Goal: Task Accomplishment & Management: Manage account settings

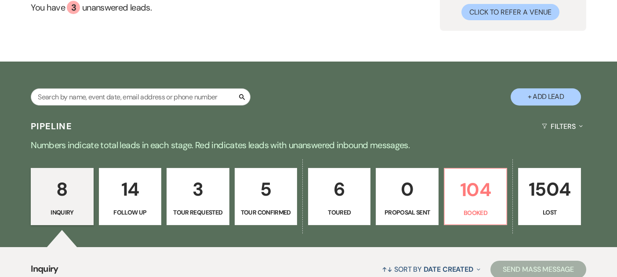
scroll to position [135, 0]
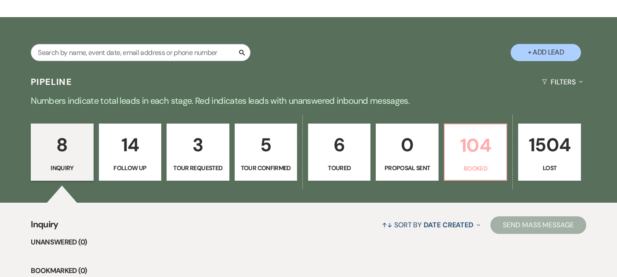
click at [467, 142] on p "104" at bounding box center [475, 145] width 51 height 29
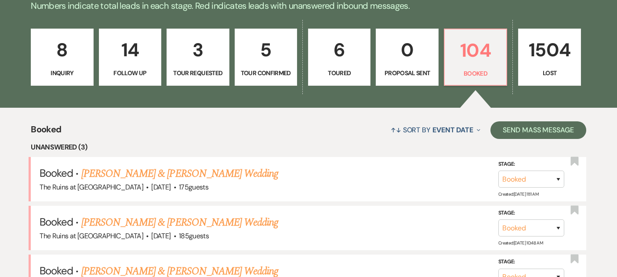
scroll to position [389, 0]
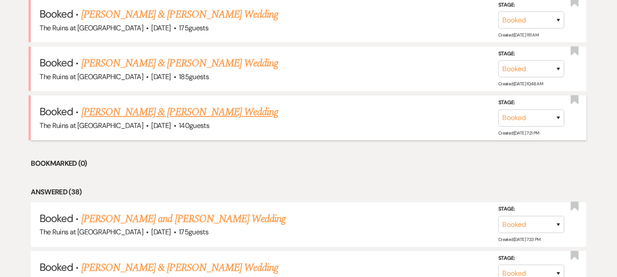
click at [171, 113] on link "[PERSON_NAME] & [PERSON_NAME] Wedding" at bounding box center [179, 112] width 197 height 16
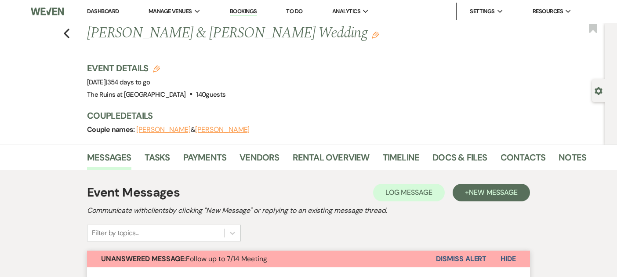
click at [442, 259] on button "Dismiss Alert" at bounding box center [461, 258] width 51 height 17
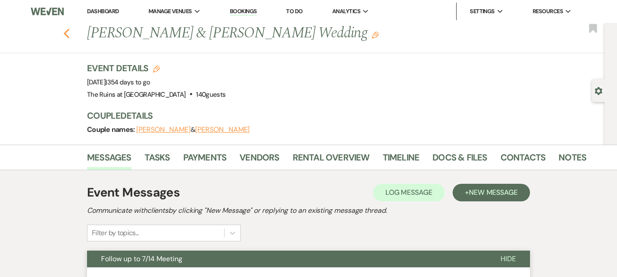
click at [65, 35] on use "button" at bounding box center [67, 34] width 6 height 10
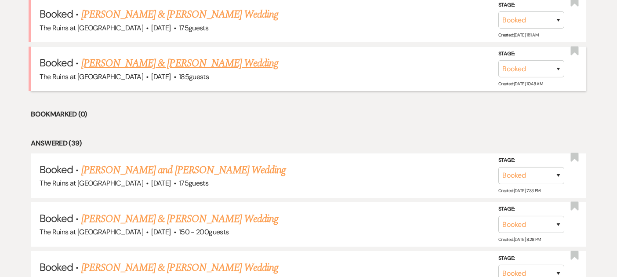
click at [170, 66] on link "[PERSON_NAME] & [PERSON_NAME] Wedding" at bounding box center [179, 63] width 197 height 16
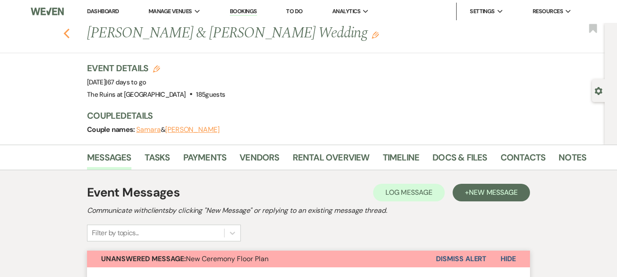
click at [66, 32] on use "button" at bounding box center [67, 34] width 6 height 10
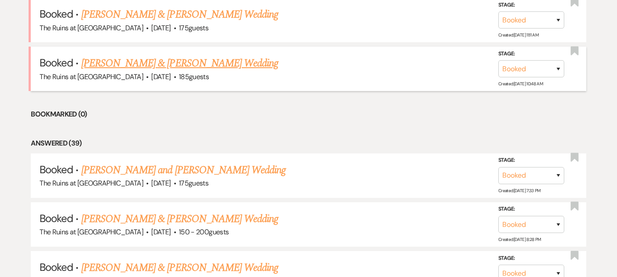
scroll to position [181, 0]
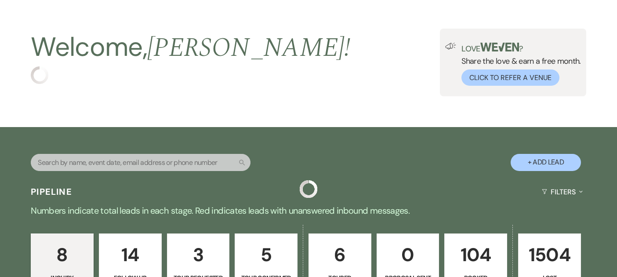
scroll to position [35, 0]
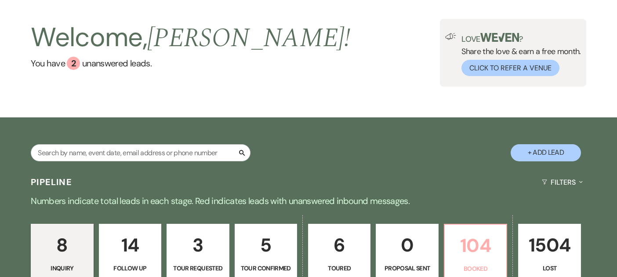
click at [464, 240] on p "104" at bounding box center [475, 245] width 51 height 29
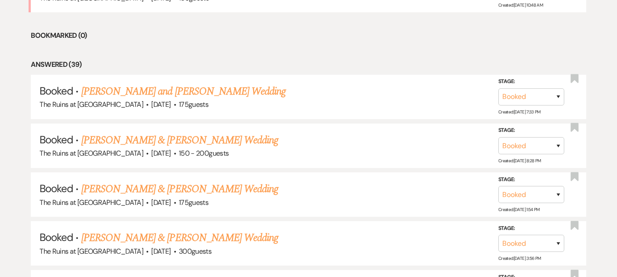
scroll to position [469, 0]
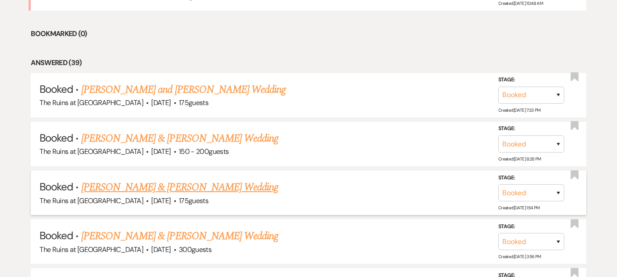
click at [218, 184] on link "[PERSON_NAME] & [PERSON_NAME] Wedding" at bounding box center [179, 187] width 197 height 16
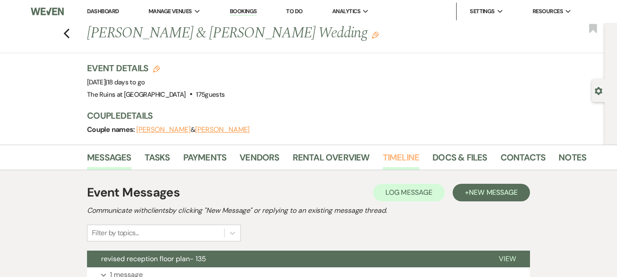
scroll to position [43, 0]
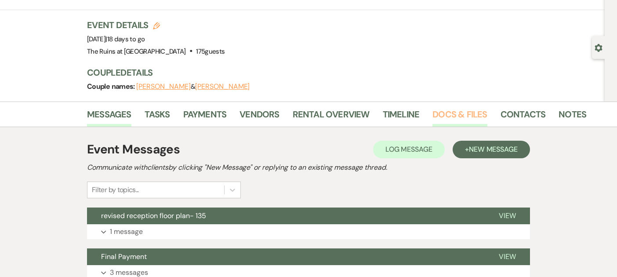
click at [455, 115] on link "Docs & Files" at bounding box center [459, 116] width 54 height 19
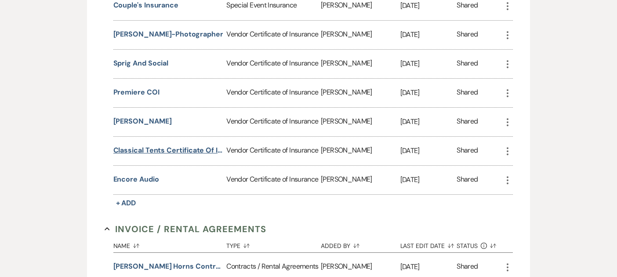
scroll to position [295, 0]
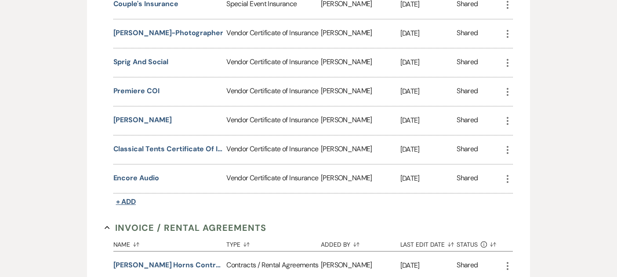
click at [132, 199] on span "+ Add" at bounding box center [126, 201] width 20 height 9
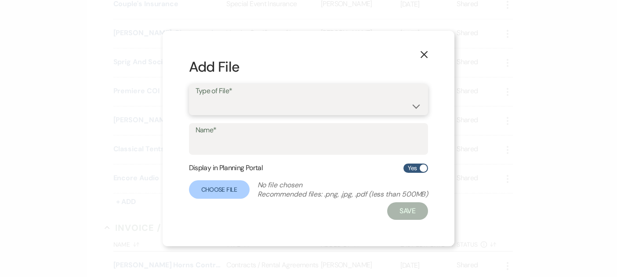
click at [217, 108] on select "Special Event Insurance Vendor Certificate of Insurance" at bounding box center [309, 105] width 226 height 17
select select "18"
click at [219, 146] on input "Name*" at bounding box center [309, 145] width 226 height 17
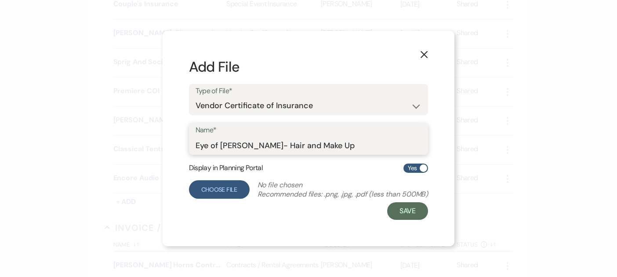
type input "Eye of Luna- Hair and Make Up"
click at [215, 188] on label "Choose File" at bounding box center [219, 189] width 61 height 18
click at [0, 0] on input "Choose File" at bounding box center [0, 0] width 0 height 0
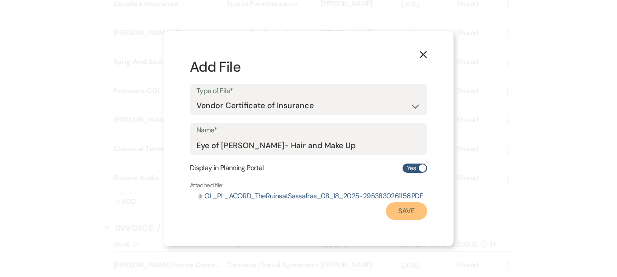
click at [410, 211] on button "Save" at bounding box center [406, 211] width 41 height 18
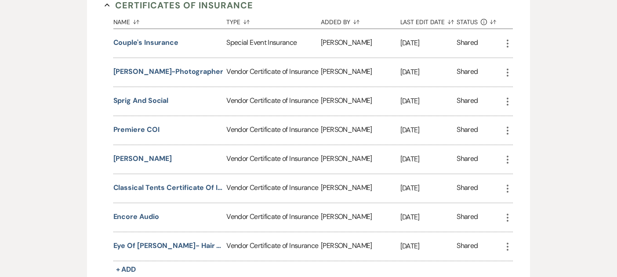
scroll to position [257, 0]
click at [508, 129] on use "button" at bounding box center [508, 130] width 2 height 8
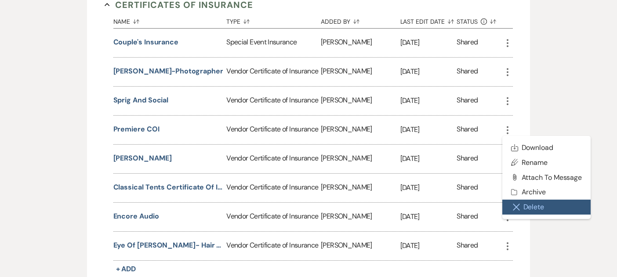
click at [530, 205] on button "Close Delete X Delete" at bounding box center [546, 206] width 89 height 15
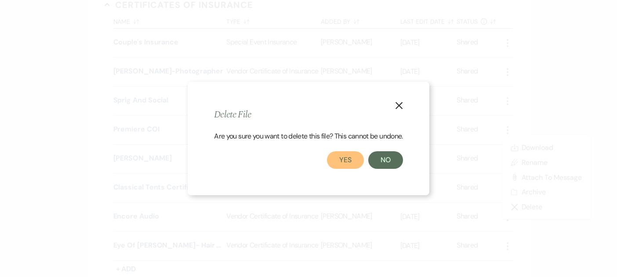
click at [349, 159] on button "Yes" at bounding box center [345, 160] width 37 height 18
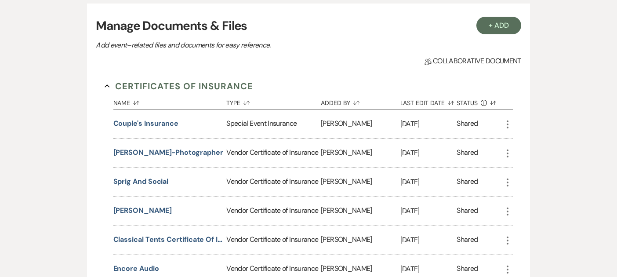
scroll to position [1, 0]
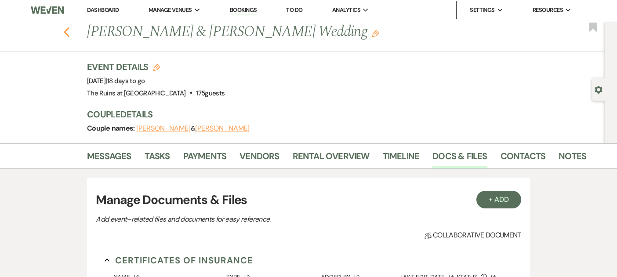
click at [64, 32] on use "button" at bounding box center [67, 32] width 6 height 10
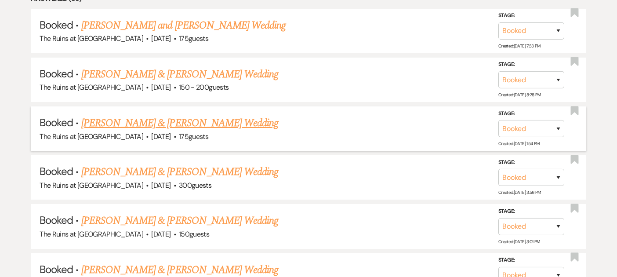
scroll to position [542, 0]
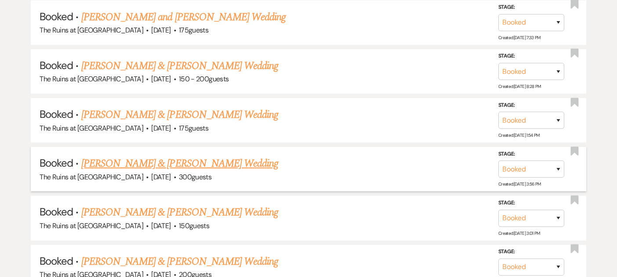
click at [142, 162] on link "[PERSON_NAME] & [PERSON_NAME] Wedding" at bounding box center [179, 164] width 197 height 16
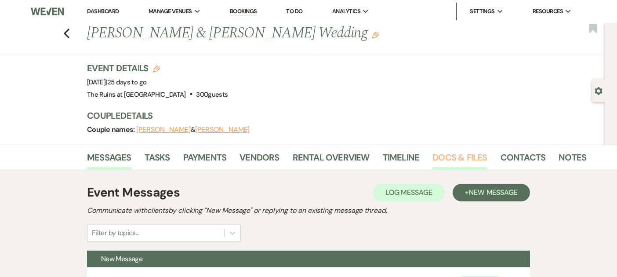
click at [451, 157] on link "Docs & Files" at bounding box center [459, 159] width 54 height 19
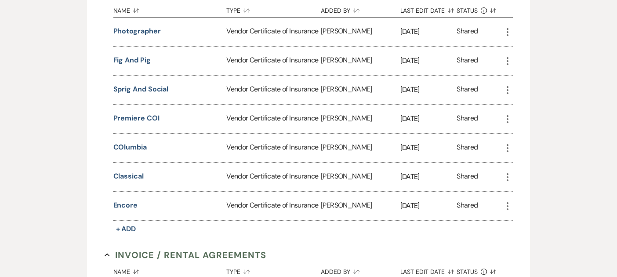
scroll to position [262, 0]
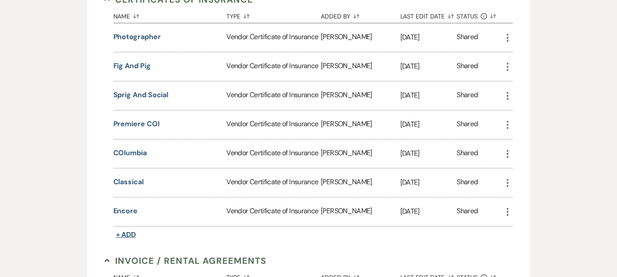
click at [128, 230] on span "+ Add" at bounding box center [126, 234] width 20 height 9
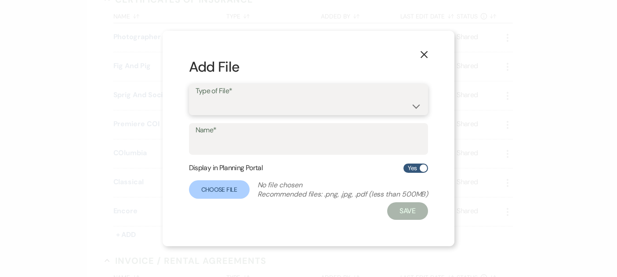
click at [251, 99] on select "Special Event Insurance Vendor Certificate of Insurance" at bounding box center [309, 105] width 226 height 17
select select "18"
click at [240, 144] on input "Name*" at bounding box center [309, 145] width 226 height 17
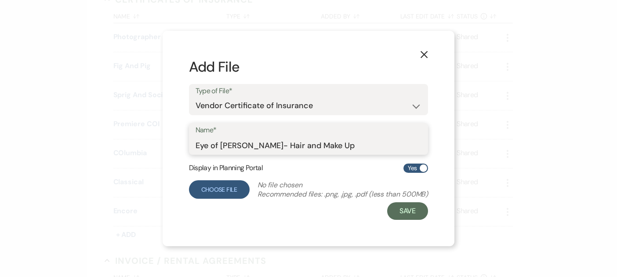
type input "Eye of Luna- Hair and Make Up"
click at [212, 188] on label "Choose File" at bounding box center [219, 189] width 61 height 18
click at [0, 0] on input "Choose File" at bounding box center [0, 0] width 0 height 0
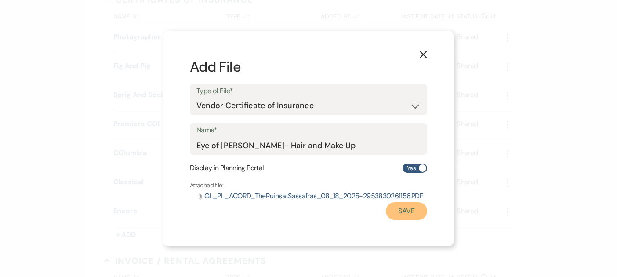
click at [398, 208] on button "Save" at bounding box center [406, 211] width 41 height 18
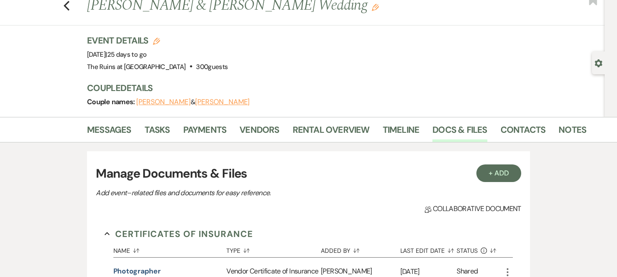
scroll to position [0, 0]
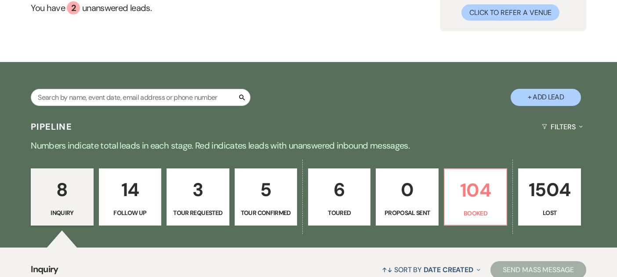
scroll to position [115, 0]
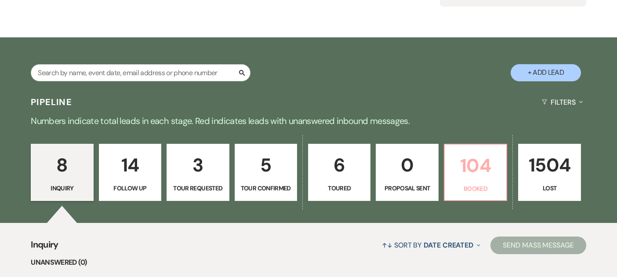
click at [486, 164] on p "104" at bounding box center [475, 165] width 51 height 29
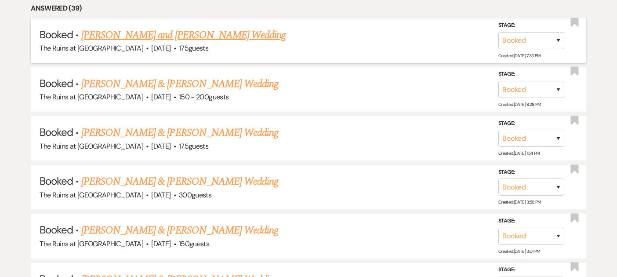
scroll to position [522, 0]
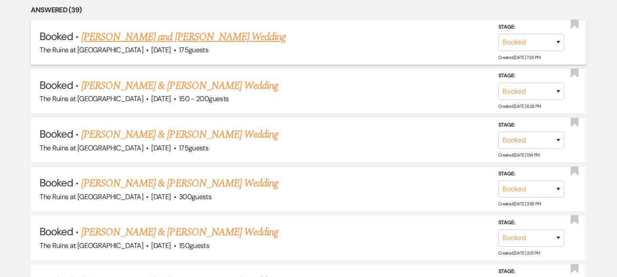
click at [228, 36] on link "[PERSON_NAME] and [PERSON_NAME] Wedding" at bounding box center [183, 37] width 205 height 16
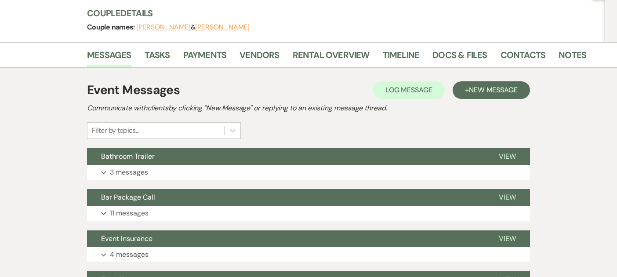
scroll to position [104, 0]
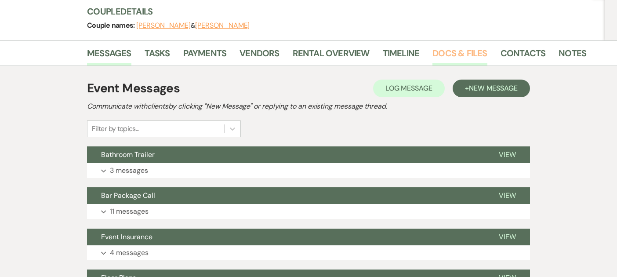
click at [458, 52] on link "Docs & Files" at bounding box center [459, 55] width 54 height 19
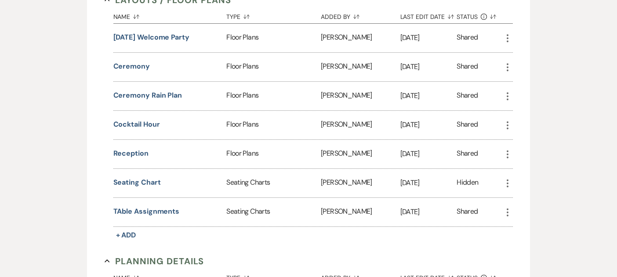
scroll to position [860, 0]
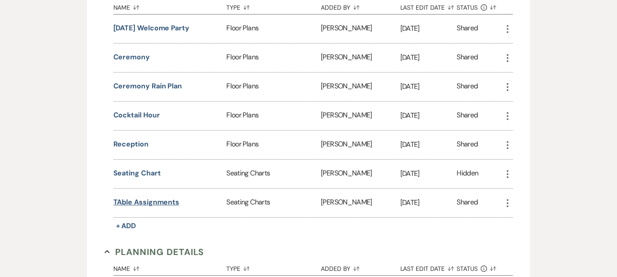
click at [133, 197] on button "TAble Assignments" at bounding box center [146, 202] width 66 height 11
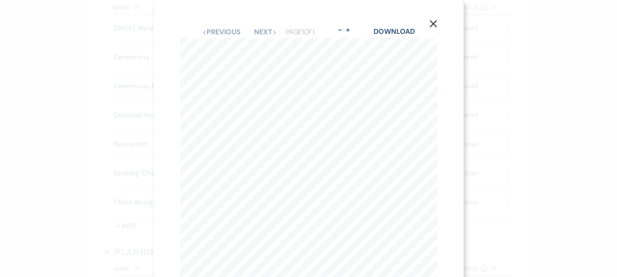
click at [435, 26] on use "button" at bounding box center [432, 23] width 7 height 7
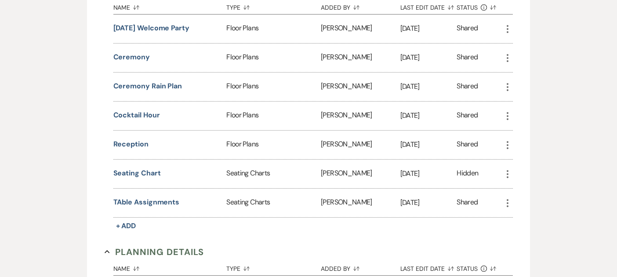
click at [507, 199] on use "button" at bounding box center [508, 203] width 2 height 8
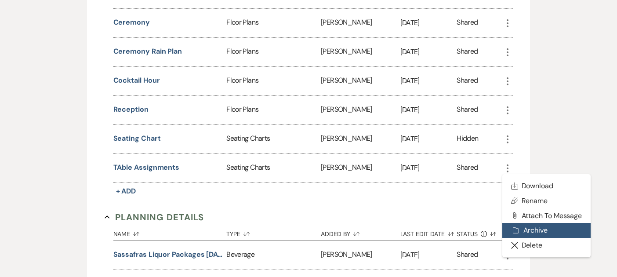
scroll to position [895, 0]
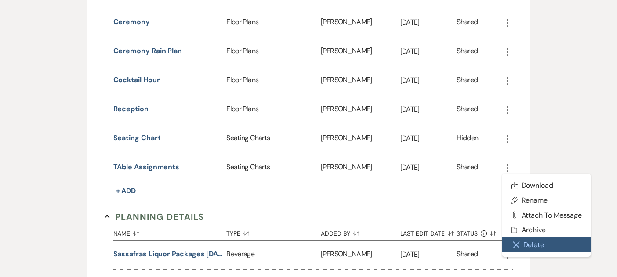
click at [521, 243] on button "Close Delete X Delete" at bounding box center [546, 244] width 89 height 15
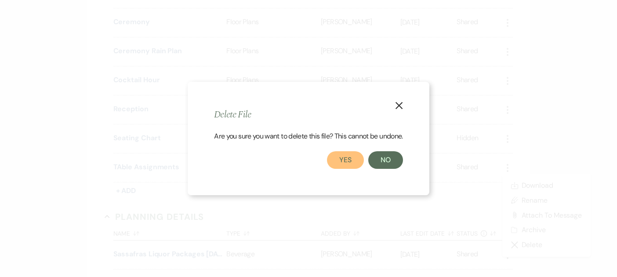
click at [351, 162] on button "Yes" at bounding box center [345, 160] width 37 height 18
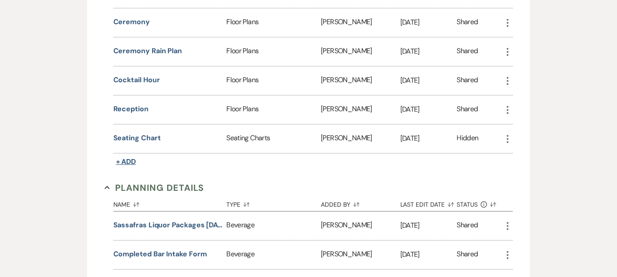
click at [126, 157] on span "+ Add" at bounding box center [126, 161] width 20 height 9
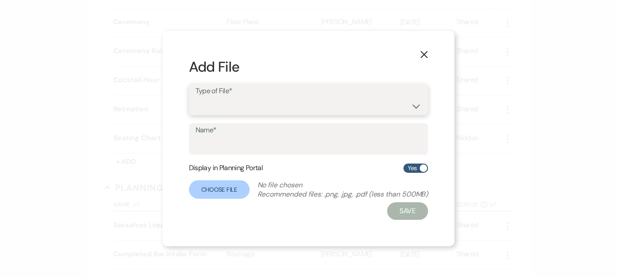
click at [226, 99] on select "Event Maps Floor Plans Rain Plan Seating Charts Venue Layout" at bounding box center [309, 105] width 226 height 17
select select "14"
click at [221, 149] on input "Name*" at bounding box center [309, 145] width 226 height 17
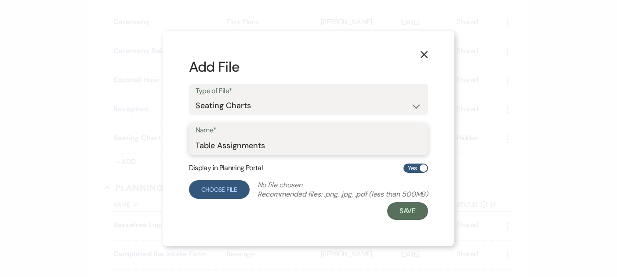
type input "Table Assignments"
click at [207, 189] on label "Choose File" at bounding box center [219, 189] width 61 height 18
click at [0, 0] on input "Choose File" at bounding box center [0, 0] width 0 height 0
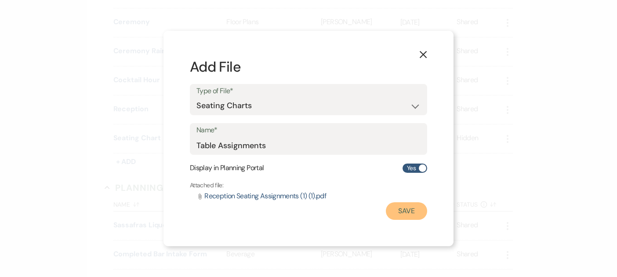
click at [394, 210] on button "Save" at bounding box center [406, 211] width 41 height 18
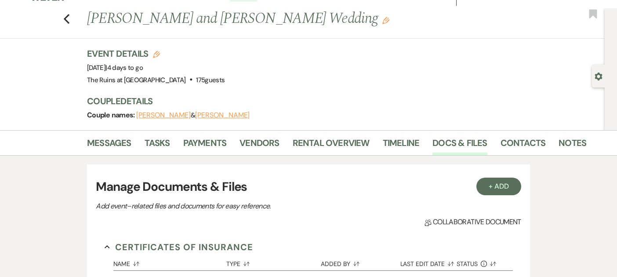
scroll to position [0, 0]
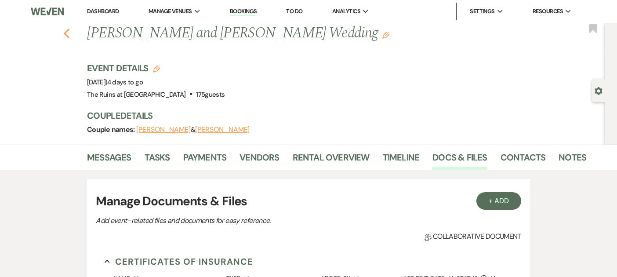
click at [65, 31] on icon "Previous" at bounding box center [66, 33] width 7 height 11
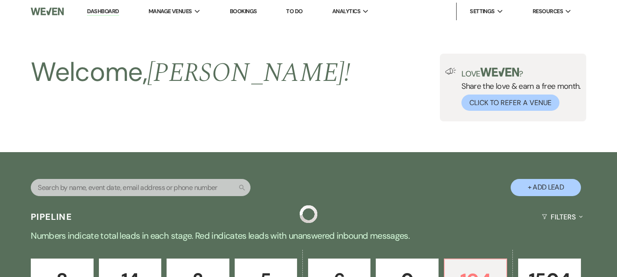
scroll to position [522, 0]
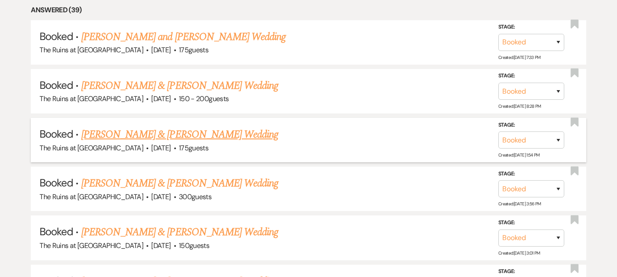
click at [152, 134] on link "[PERSON_NAME] & [PERSON_NAME] Wedding" at bounding box center [179, 135] width 197 height 16
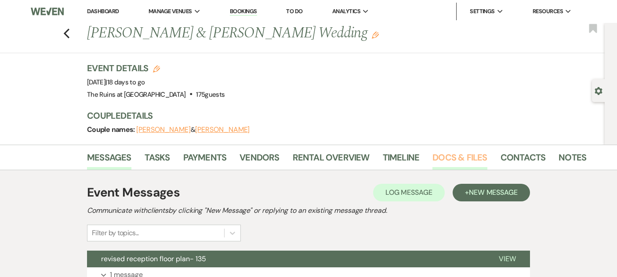
click at [459, 160] on link "Docs & Files" at bounding box center [459, 159] width 54 height 19
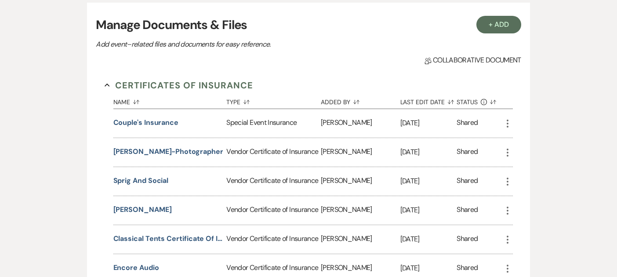
scroll to position [51, 0]
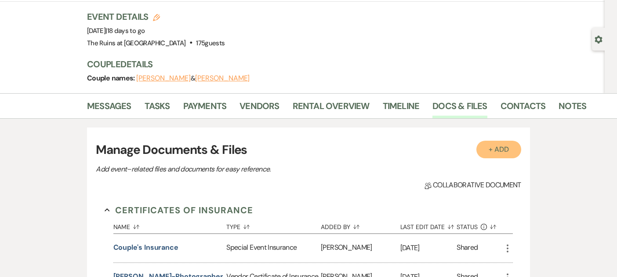
click at [499, 150] on button "+ Add" at bounding box center [498, 150] width 45 height 18
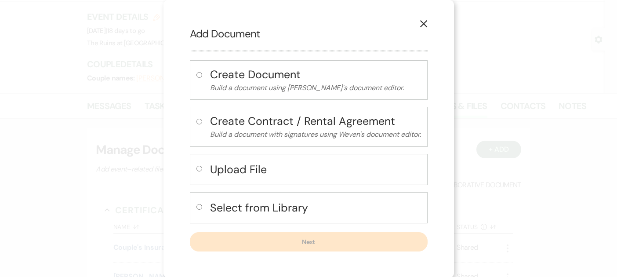
click at [198, 168] on input "radio" at bounding box center [199, 169] width 6 height 6
radio input "true"
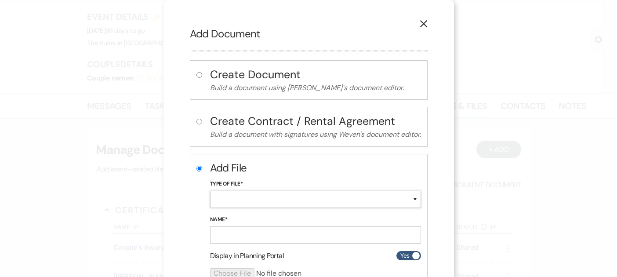
click at [222, 198] on select "Special Event Insurance Vendor Certificate of Insurance Contracts / Rental Agre…" at bounding box center [315, 199] width 211 height 17
select select "64"
click at [228, 236] on input "Name*" at bounding box center [315, 234] width 211 height 17
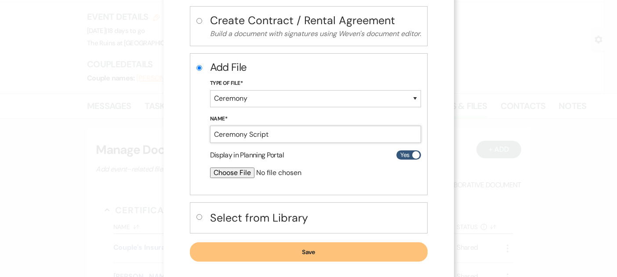
scroll to position [101, 0]
type input "Ceremony Script"
click at [225, 171] on input "file" at bounding box center [292, 172] width 164 height 11
type input "C:\fakepath\Wedding Ceremony R + M Sep 6 2025.pdf"
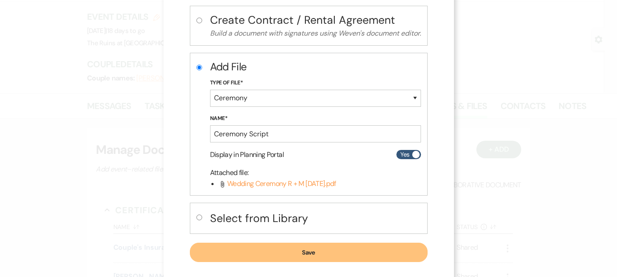
click at [265, 254] on button "Save" at bounding box center [309, 252] width 238 height 19
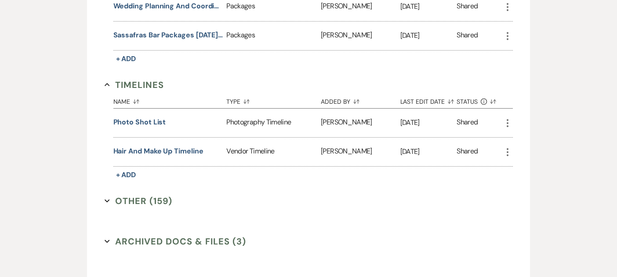
scroll to position [1796, 0]
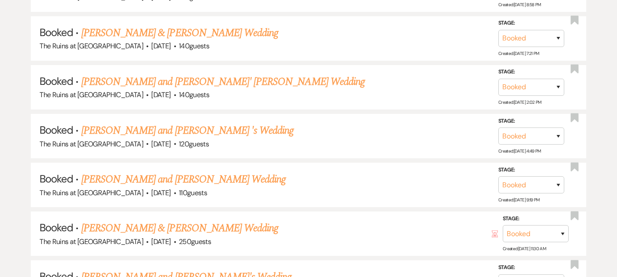
scroll to position [522, 0]
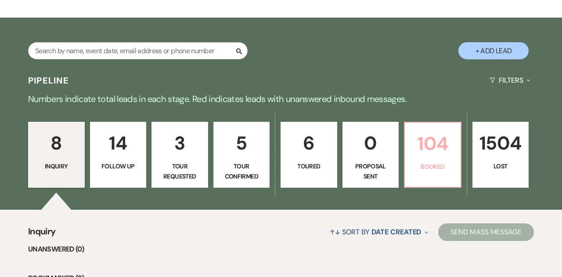
click at [442, 151] on p "104" at bounding box center [432, 143] width 45 height 29
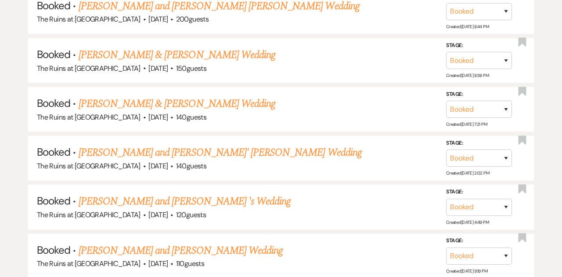
scroll to position [1733, 0]
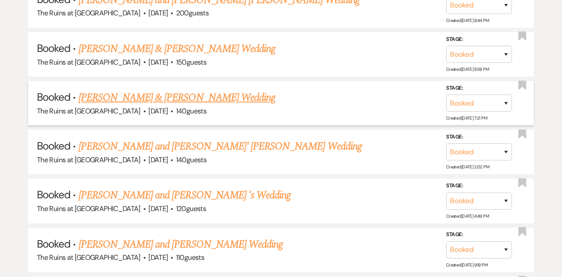
click at [188, 90] on link "[PERSON_NAME] & [PERSON_NAME] Wedding" at bounding box center [177, 98] width 197 height 16
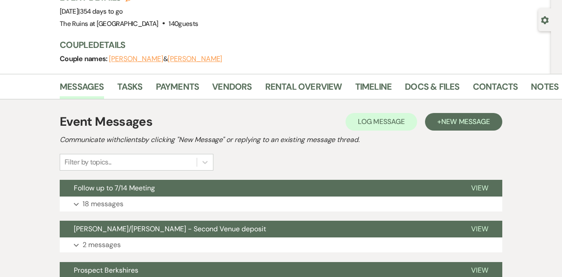
scroll to position [77, 0]
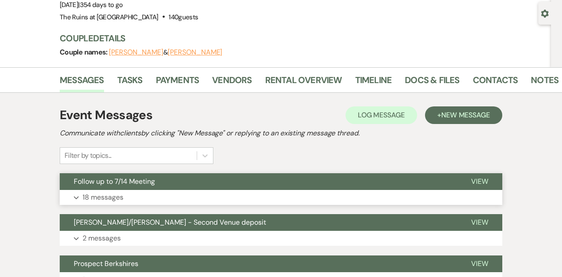
click at [184, 179] on button "Follow up to 7/14 Meeting" at bounding box center [259, 181] width 398 height 17
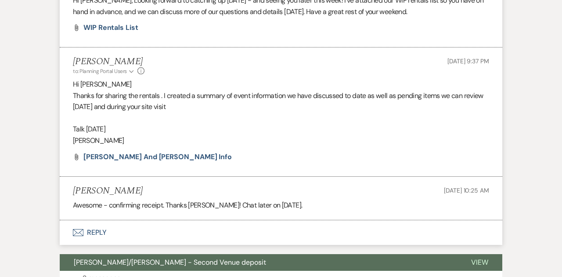
scroll to position [2219, 0]
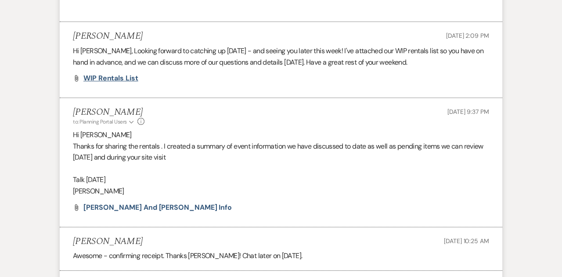
click at [124, 83] on span "WIP Rentals List" at bounding box center [110, 77] width 55 height 9
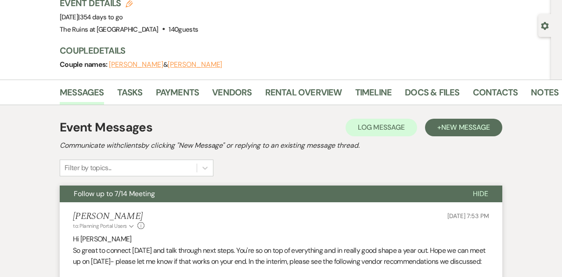
scroll to position [0, 0]
